Goal: Navigation & Orientation: Find specific page/section

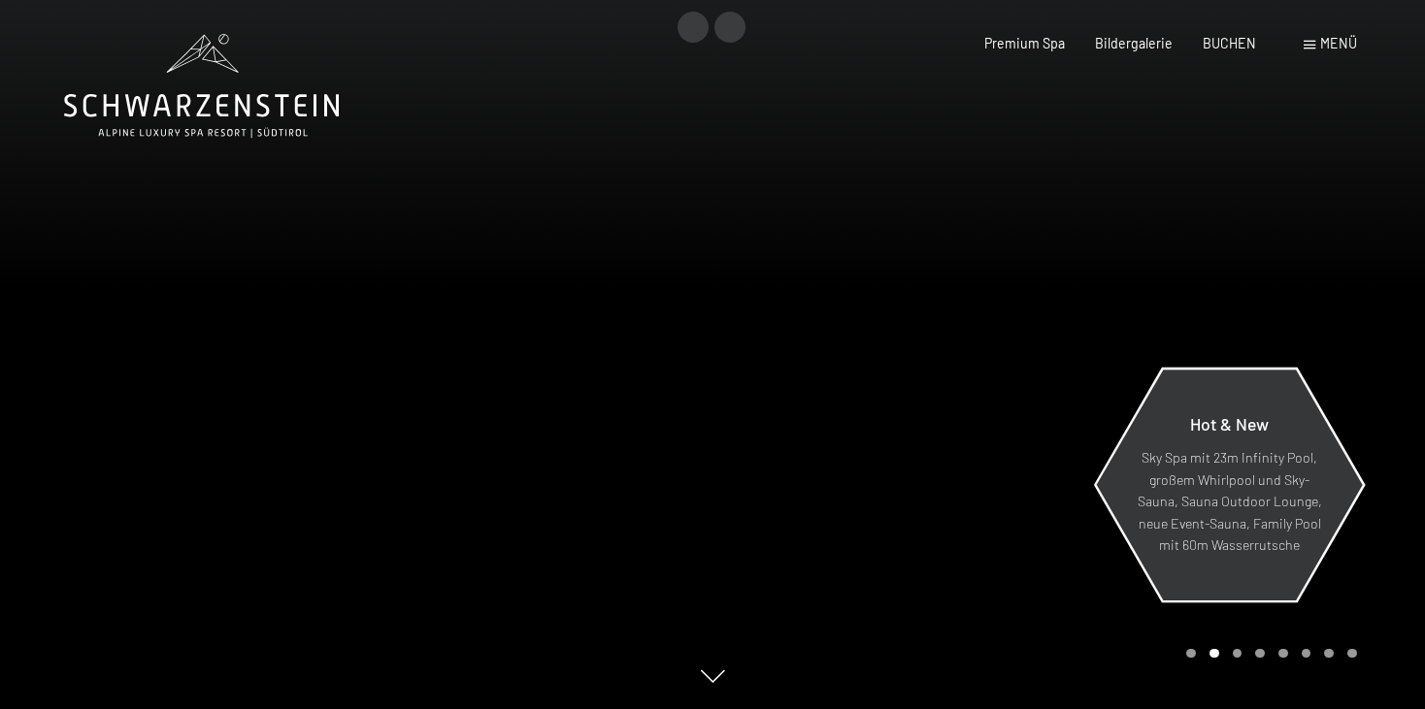
click at [1214, 508] on p "Sky Spa mit 23m Infinity Pool, großem Whirlpool und Sky-Sauna, Sauna Outdoor Lo…" at bounding box center [1228, 502] width 185 height 110
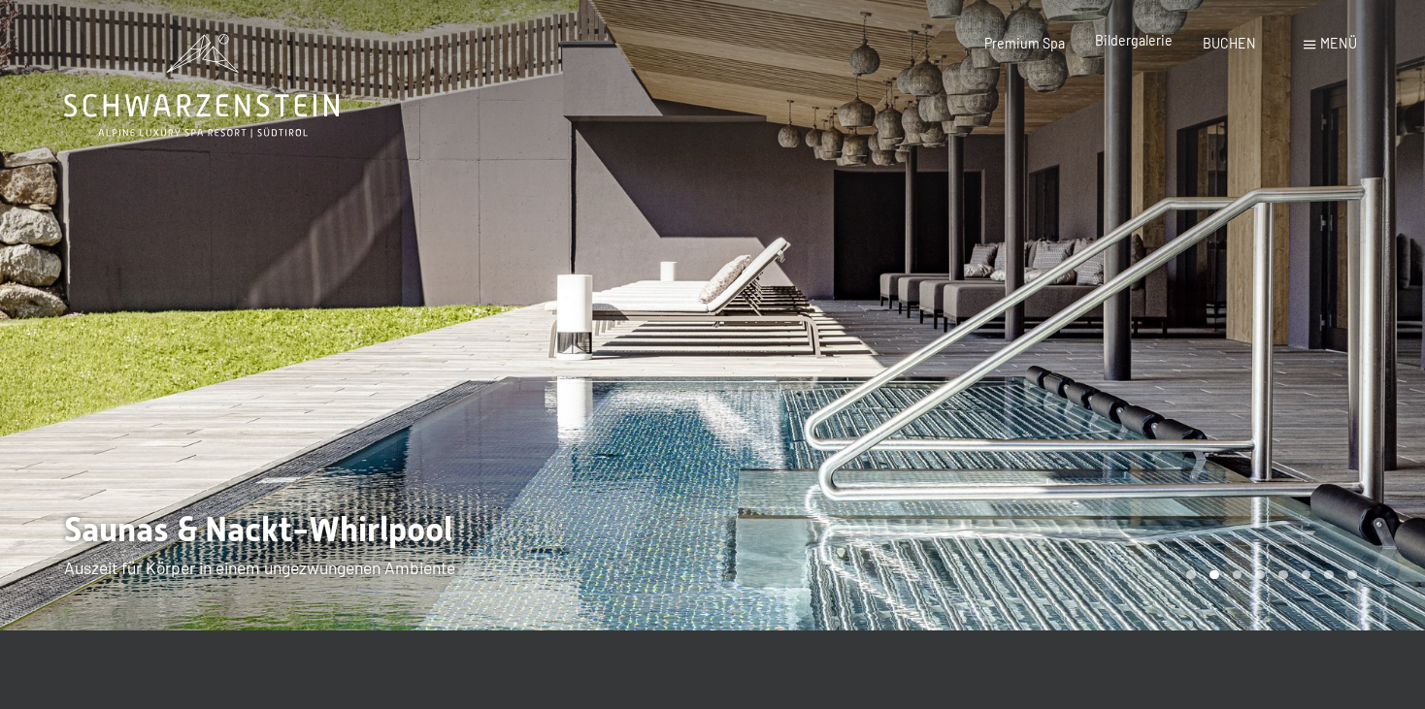
click at [1136, 40] on span "Bildergalerie" at bounding box center [1134, 40] width 78 height 16
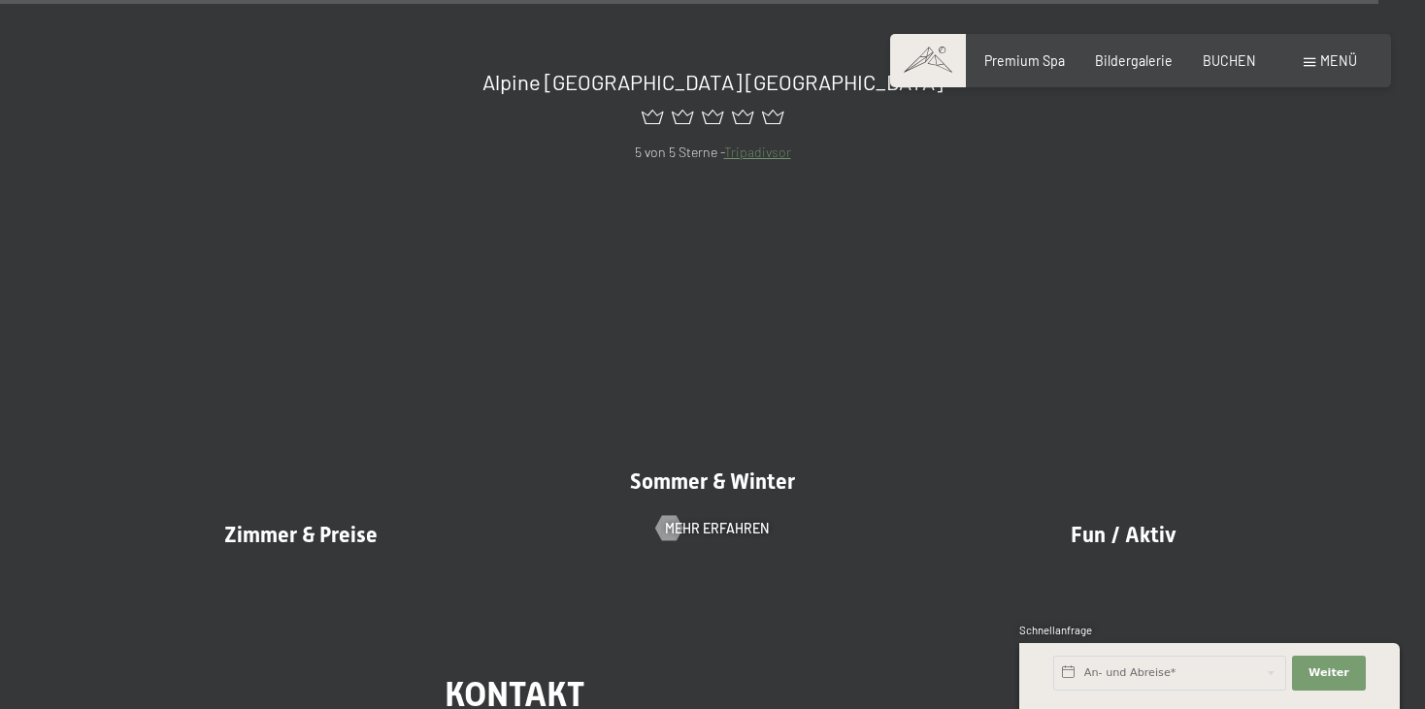
scroll to position [19505, 0]
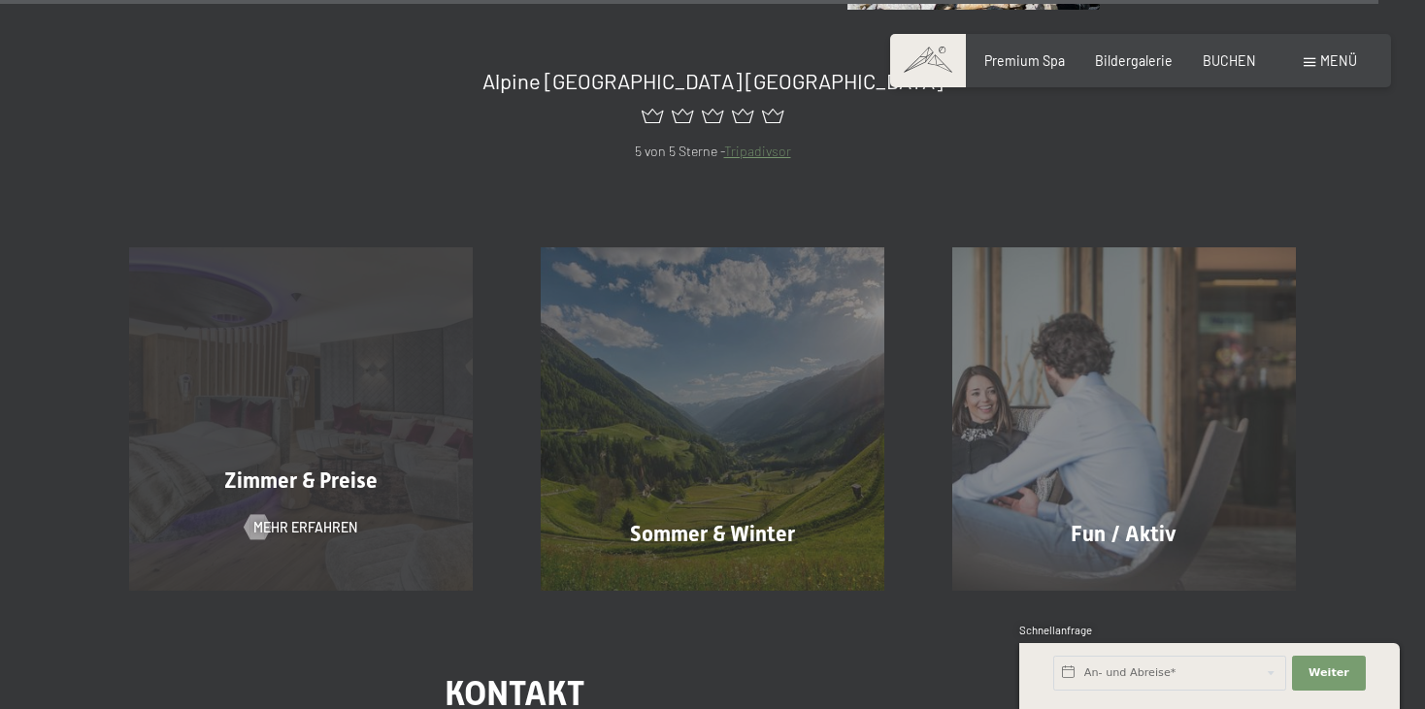
click at [290, 411] on div "Zimmer & Preise Mehr erfahren" at bounding box center [300, 418] width 411 height 343
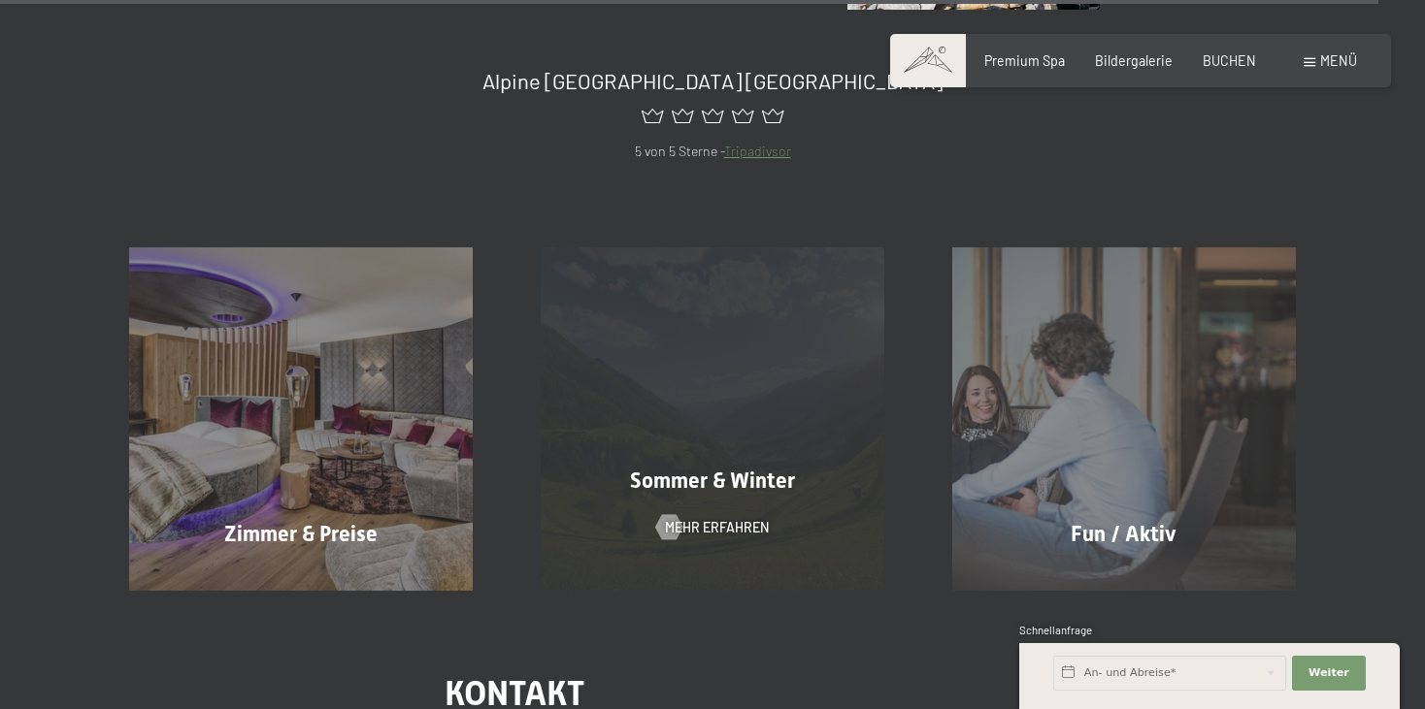
click at [692, 469] on span "Sommer & Winter" at bounding box center [712, 481] width 165 height 24
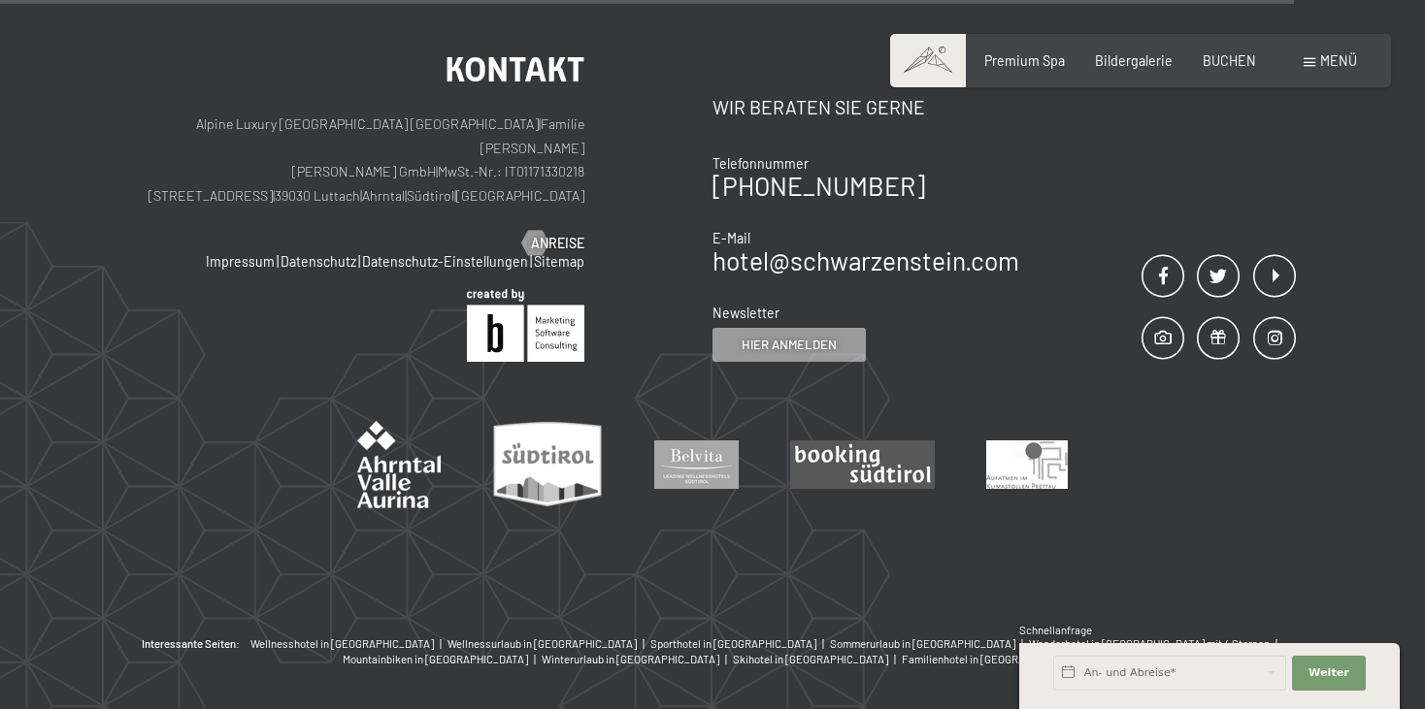
scroll to position [5465, 0]
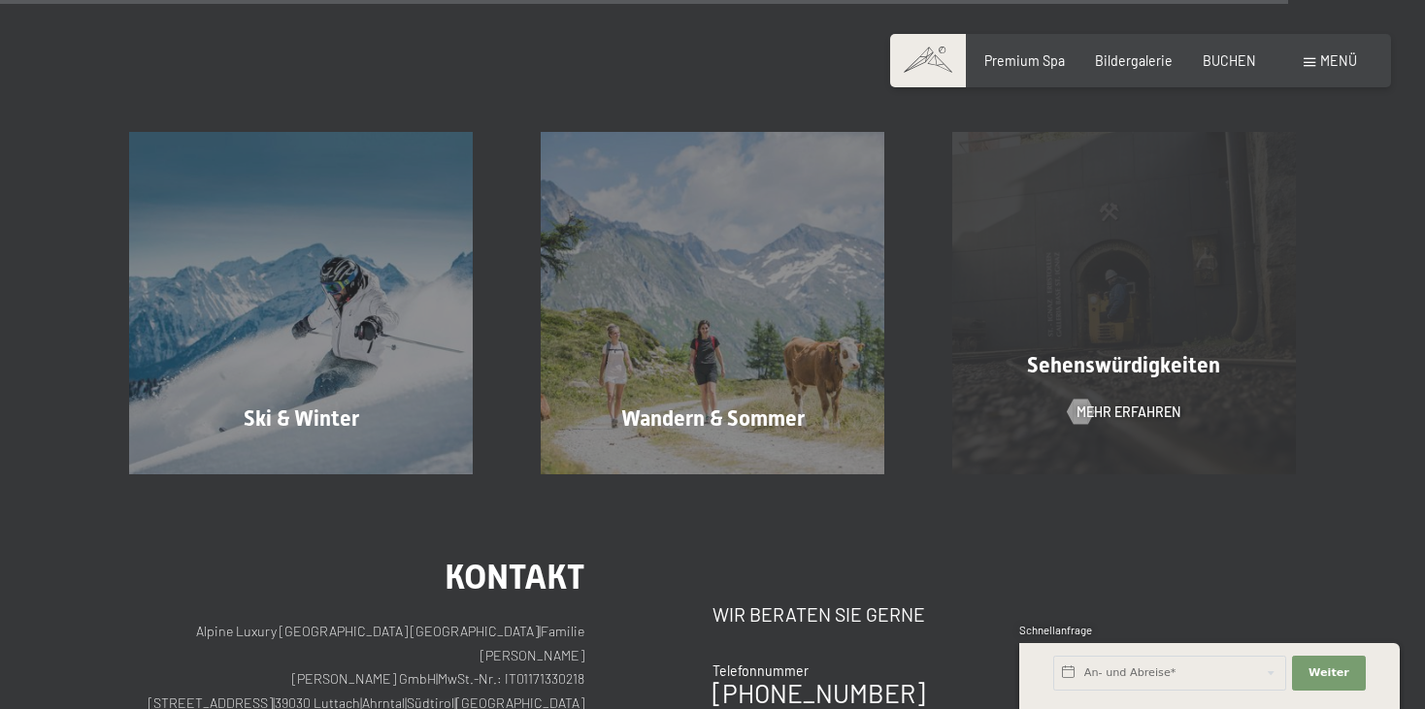
click at [1101, 359] on span "Sehenswürdigkeiten" at bounding box center [1123, 365] width 193 height 24
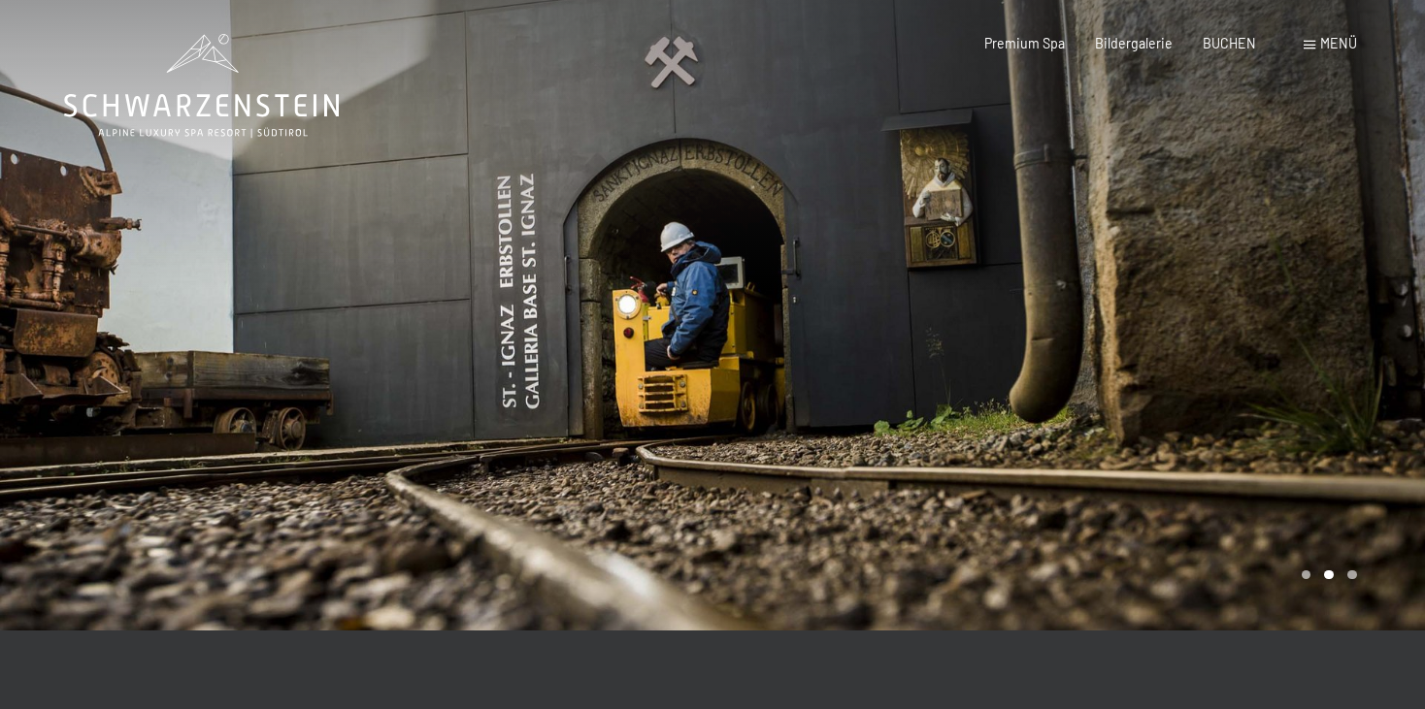
click at [847, 402] on div at bounding box center [1068, 315] width 712 height 631
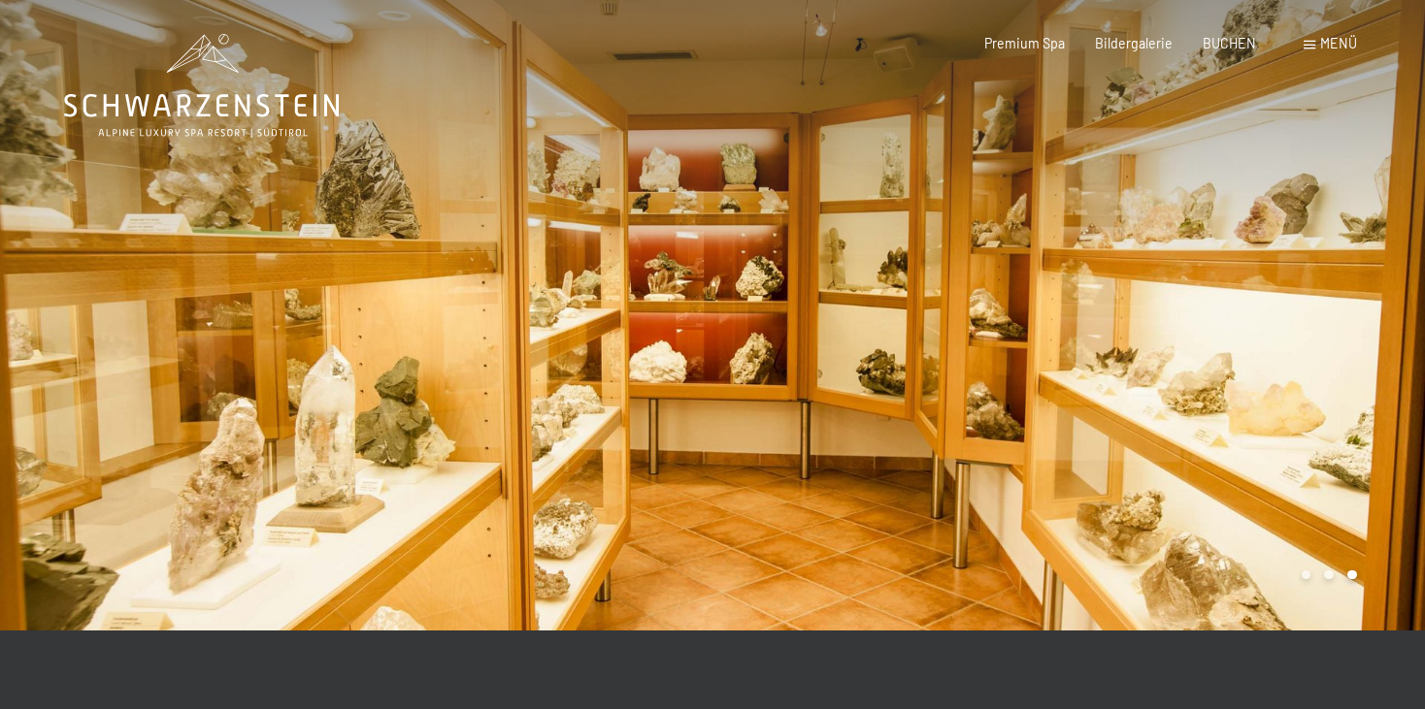
click at [847, 402] on div at bounding box center [1068, 315] width 712 height 631
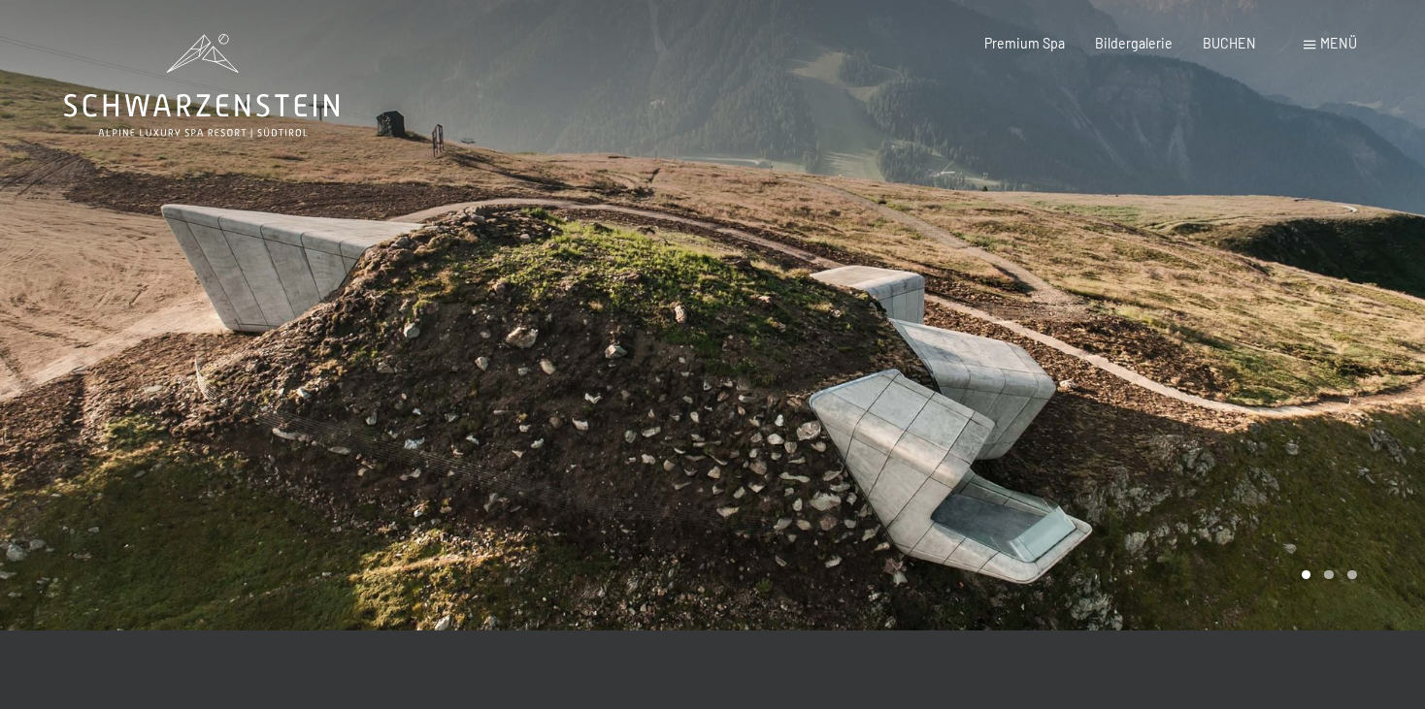
click at [847, 402] on div at bounding box center [1068, 315] width 712 height 631
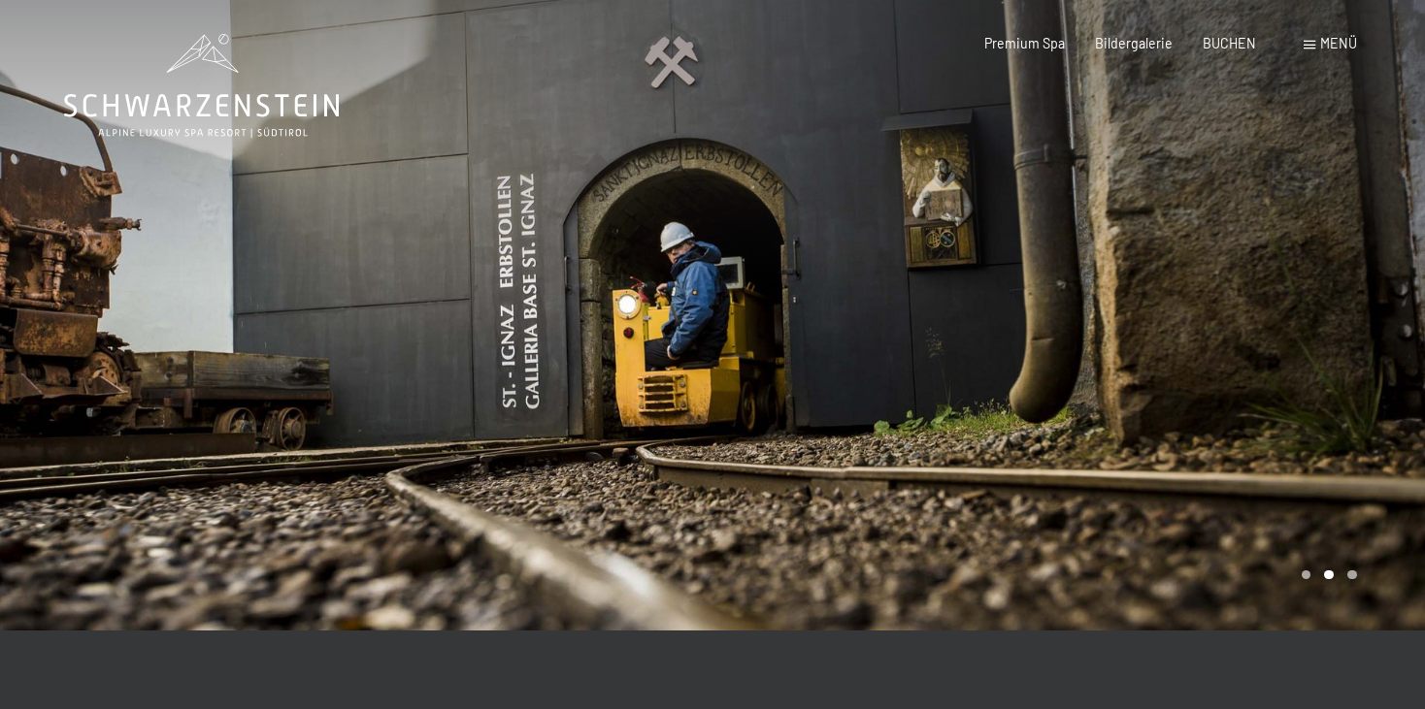
click at [847, 402] on div at bounding box center [1068, 315] width 712 height 631
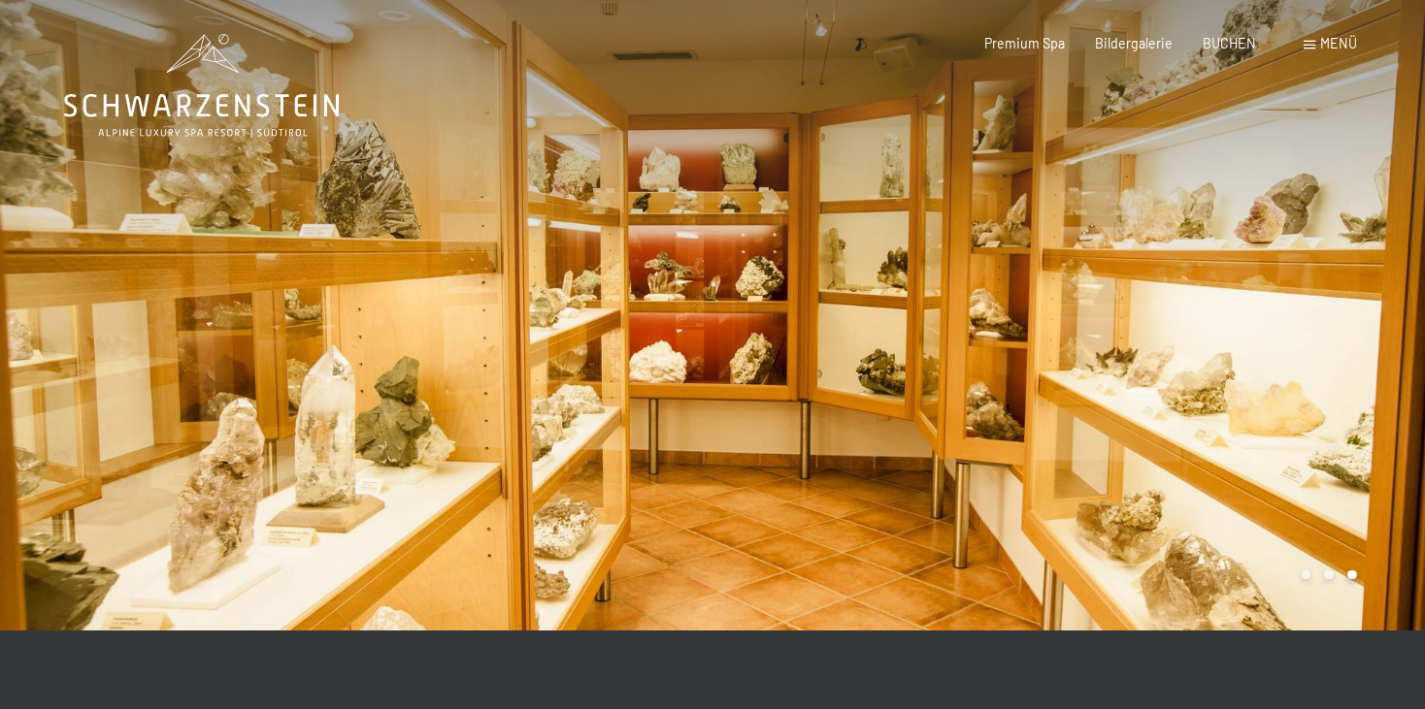
click at [847, 402] on div at bounding box center [1068, 315] width 712 height 631
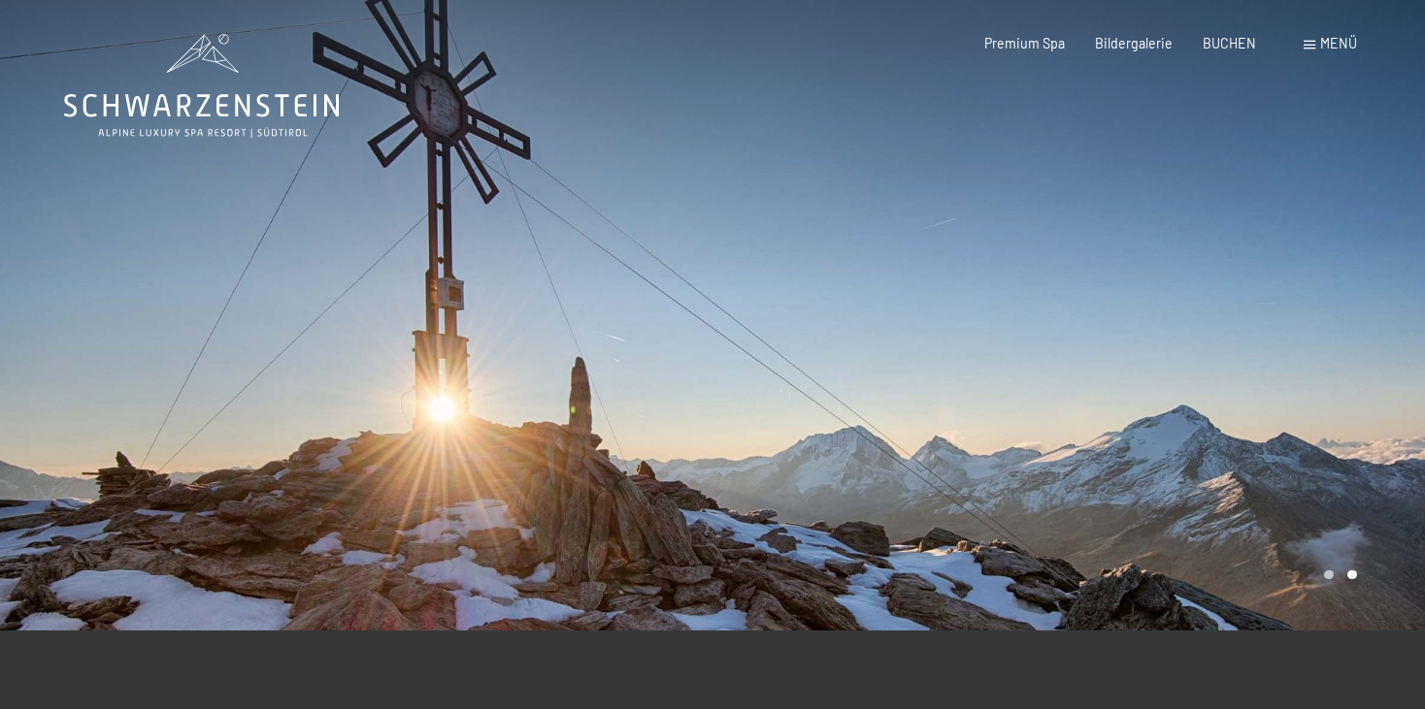
click at [1332, 43] on span "Menü" at bounding box center [1338, 43] width 37 height 16
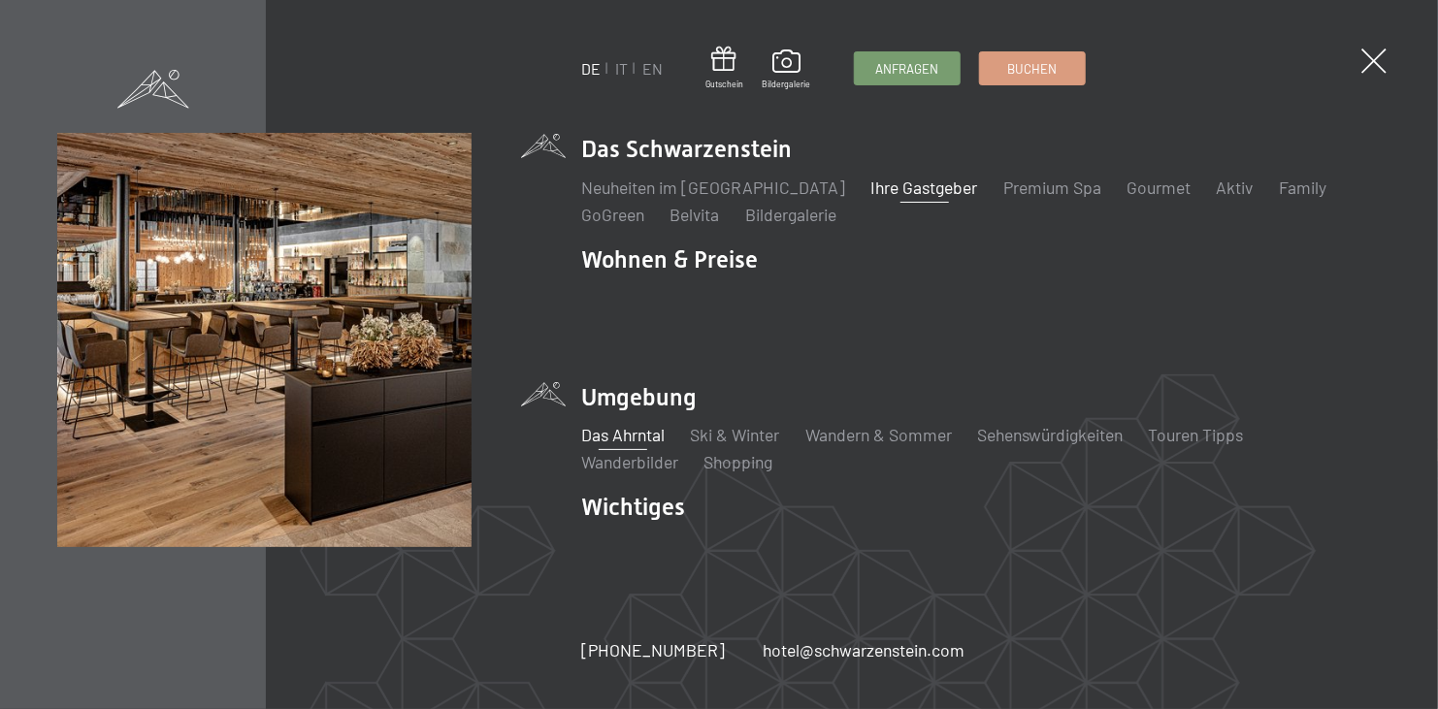
click at [871, 198] on link "Ihre Gastgeber" at bounding box center [924, 187] width 107 height 21
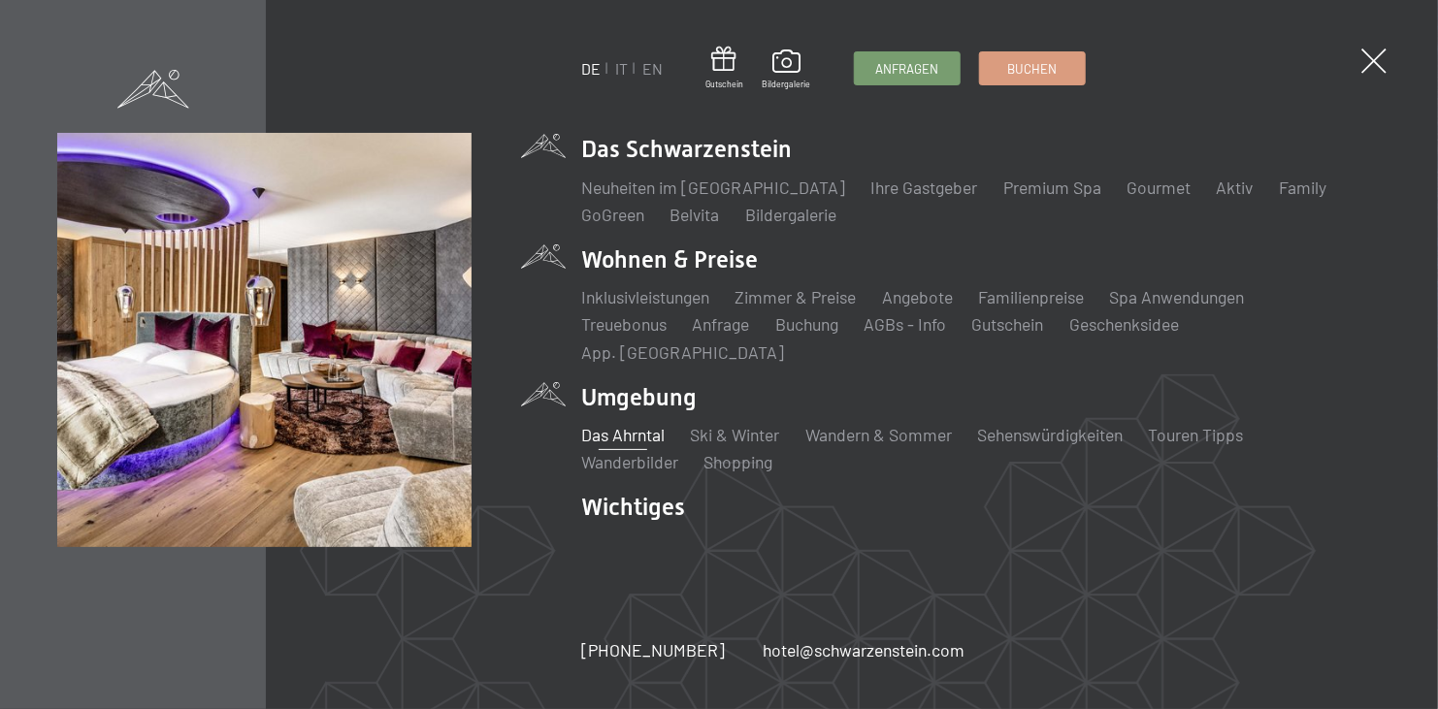
click at [658, 276] on li "Wohnen & Preise Inklusivleistungen [PERSON_NAME] & Preise Liste Angebote Liste …" at bounding box center [981, 304] width 800 height 120
click at [650, 276] on li "Wohnen & Preise Inklusivleistungen [PERSON_NAME] & Preise Liste Angebote Liste …" at bounding box center [981, 304] width 800 height 120
click at [636, 308] on link "Inklusivleistungen" at bounding box center [645, 296] width 128 height 21
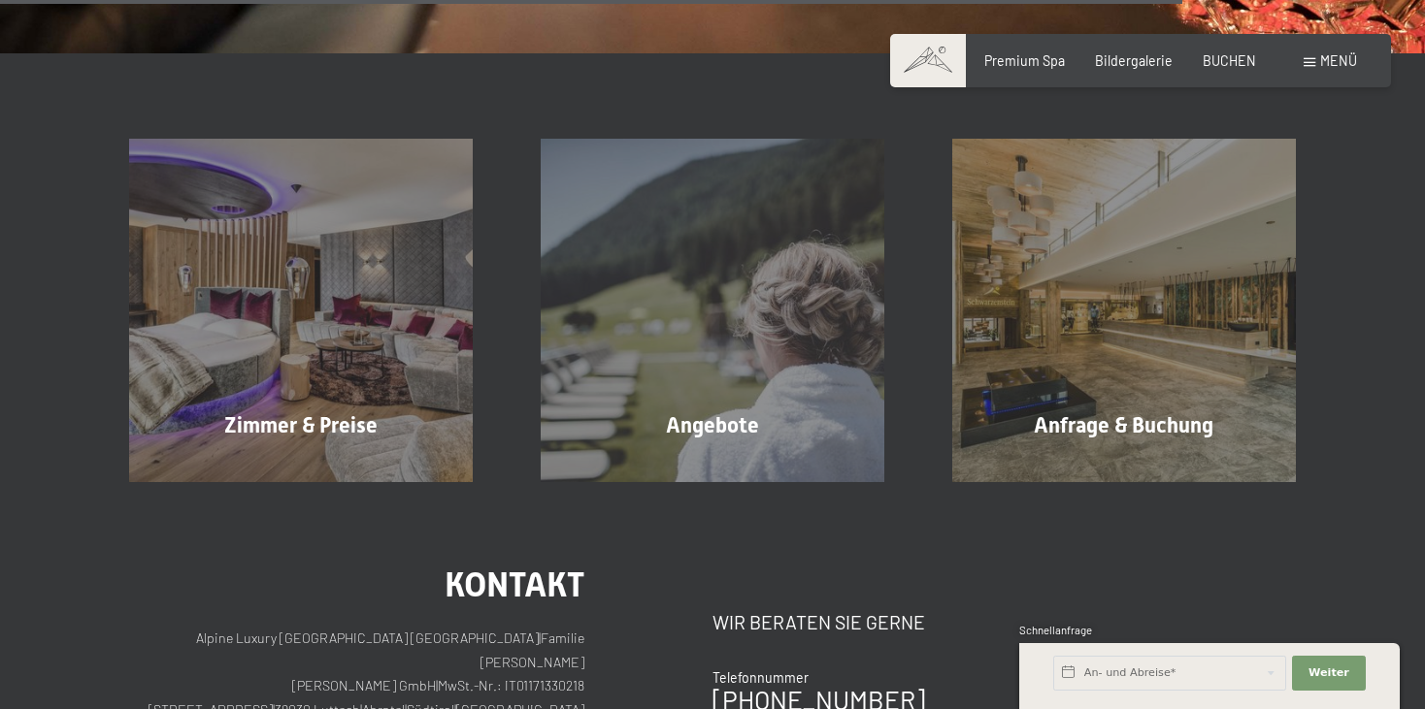
scroll to position [2814, 0]
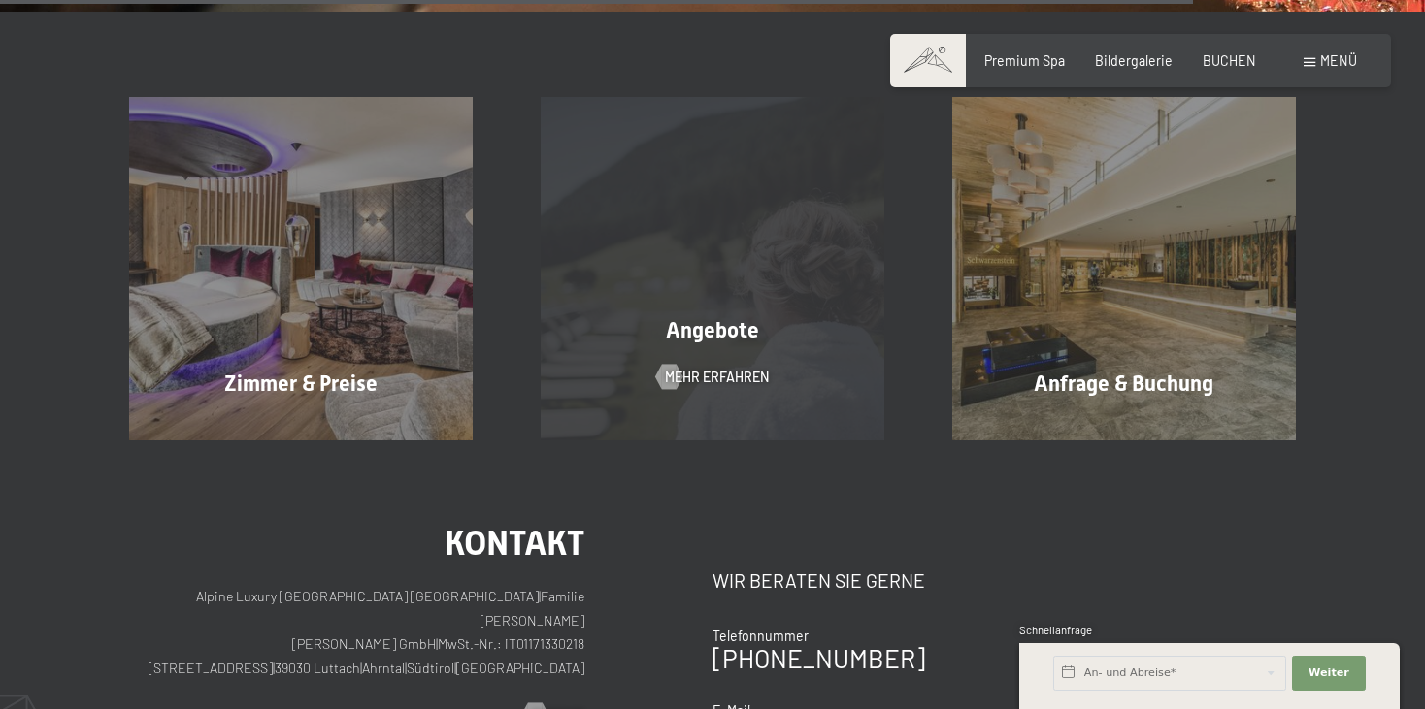
click at [702, 333] on span "Angebote" at bounding box center [712, 330] width 93 height 24
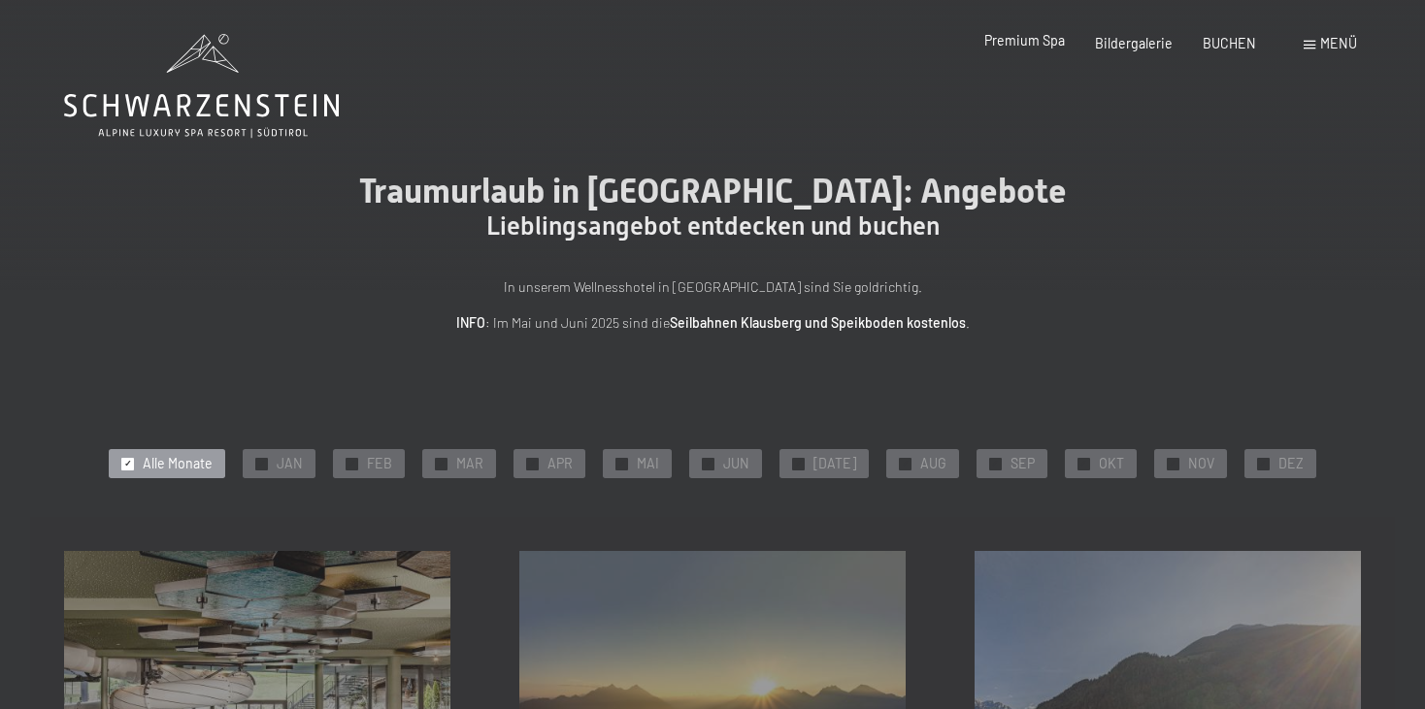
click at [1014, 38] on span "Premium Spa" at bounding box center [1024, 40] width 81 height 16
